Goal: Information Seeking & Learning: Learn about a topic

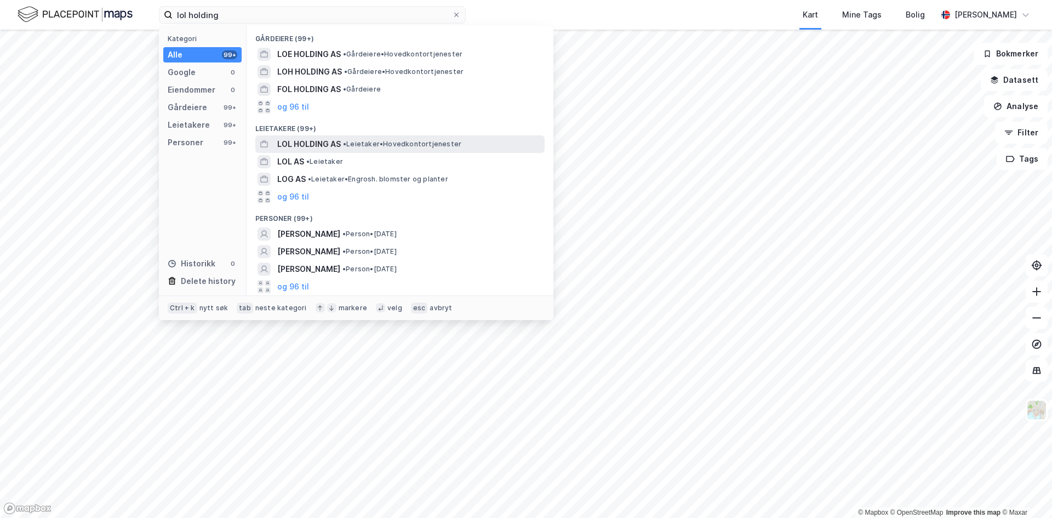
type input "lol holding"
click at [301, 144] on span "LOL HOLDING AS" at bounding box center [309, 144] width 64 height 13
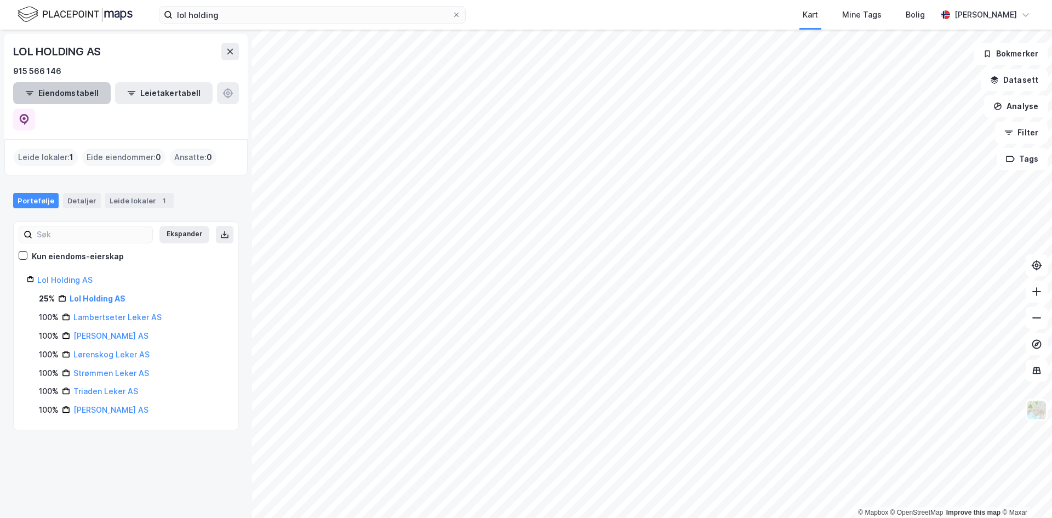
click at [49, 88] on button "Eiendomstabell" at bounding box center [62, 93] width 98 height 22
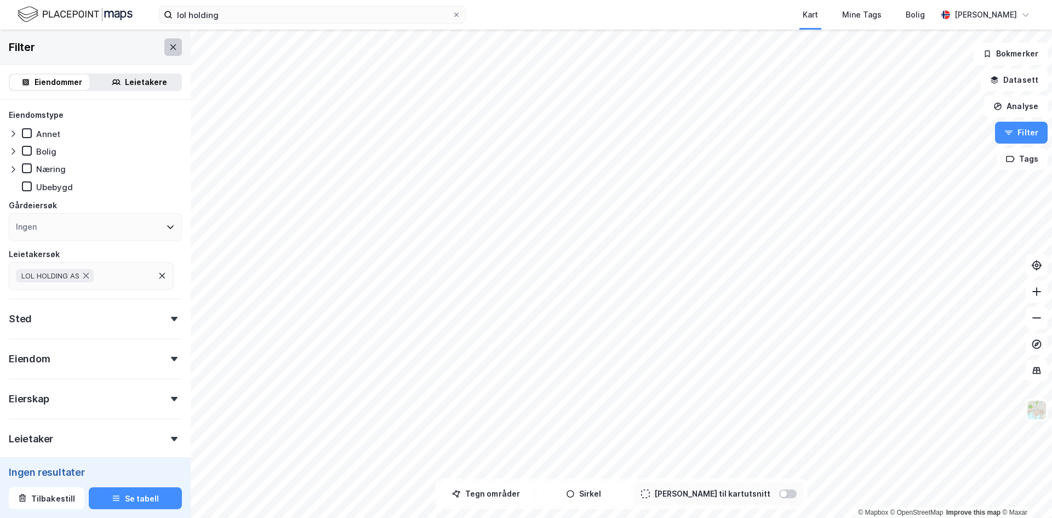
click at [170, 45] on icon at bounding box center [173, 46] width 6 height 5
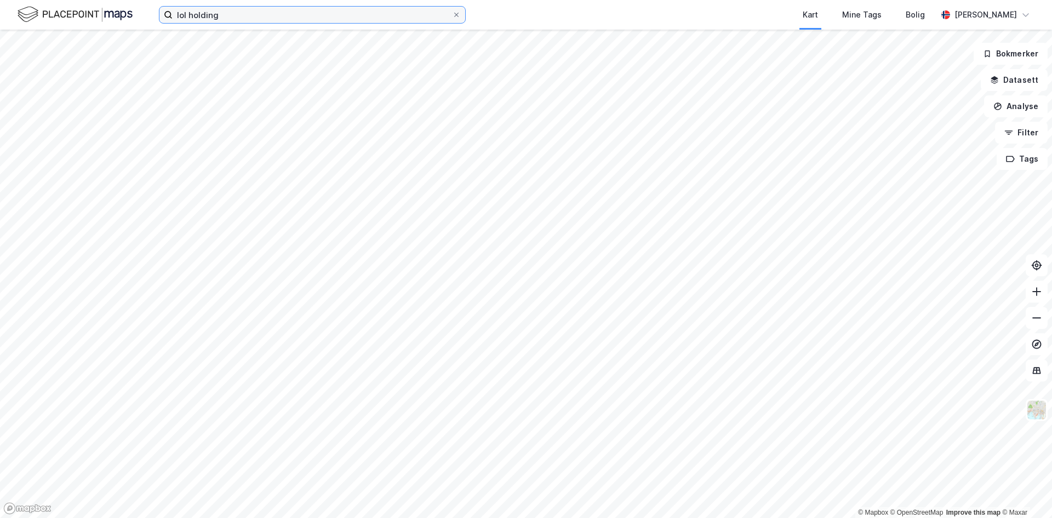
click at [244, 19] on input "lol holding" at bounding box center [312, 15] width 279 height 16
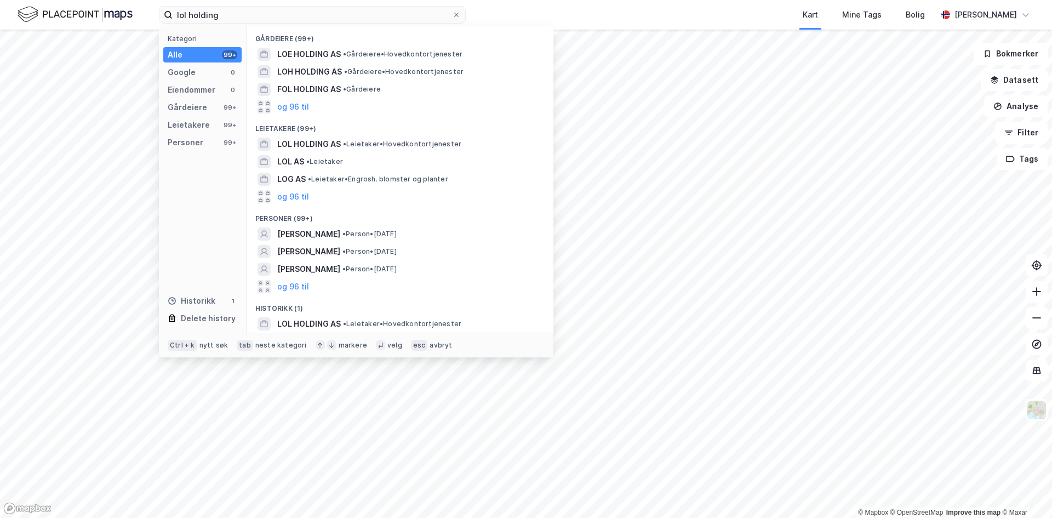
click at [466, 13] on div "lol holding Kategori Alle 99+ Google 0 Eiendommer 0 Gårdeiere 99+ Leietakere 99…" at bounding box center [526, 15] width 1052 height 30
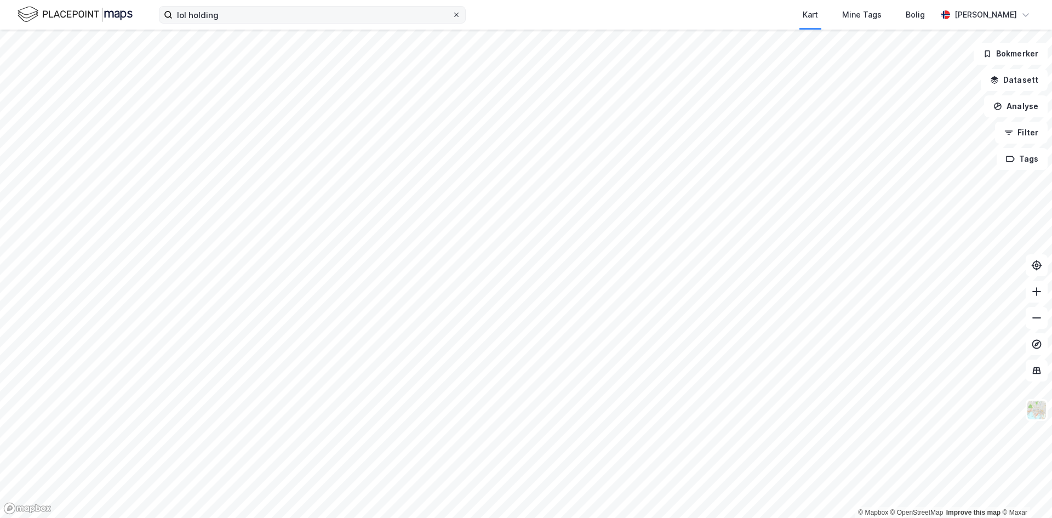
click at [456, 13] on icon at bounding box center [456, 15] width 7 height 7
click at [452, 13] on input "lol holding" at bounding box center [312, 15] width 279 height 16
